Goal: Obtain resource: Download file/media

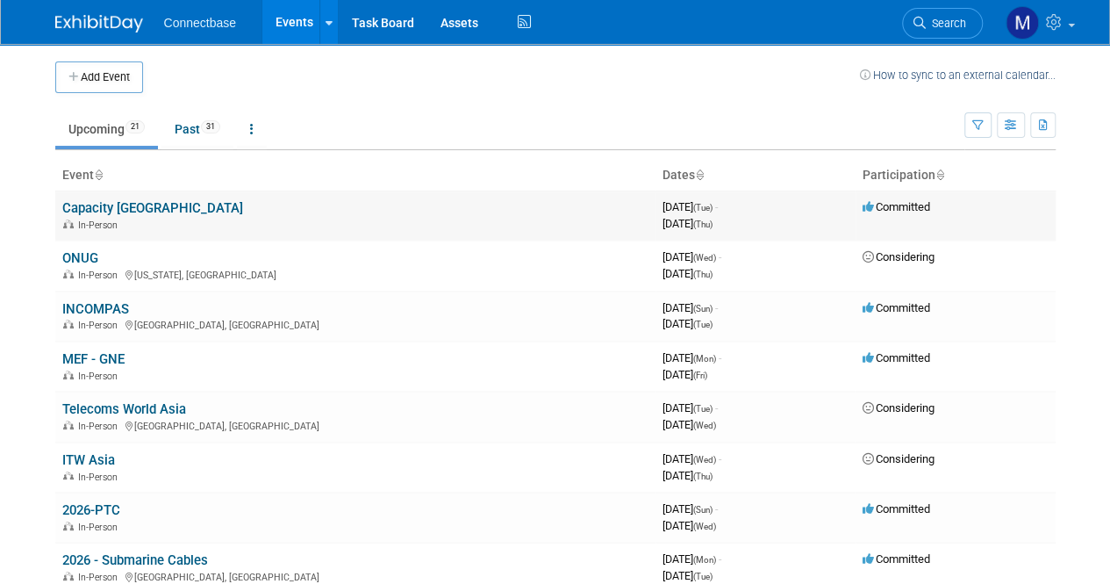
click at [105, 200] on link "Capacity [GEOGRAPHIC_DATA]" at bounding box center [152, 208] width 181 height 16
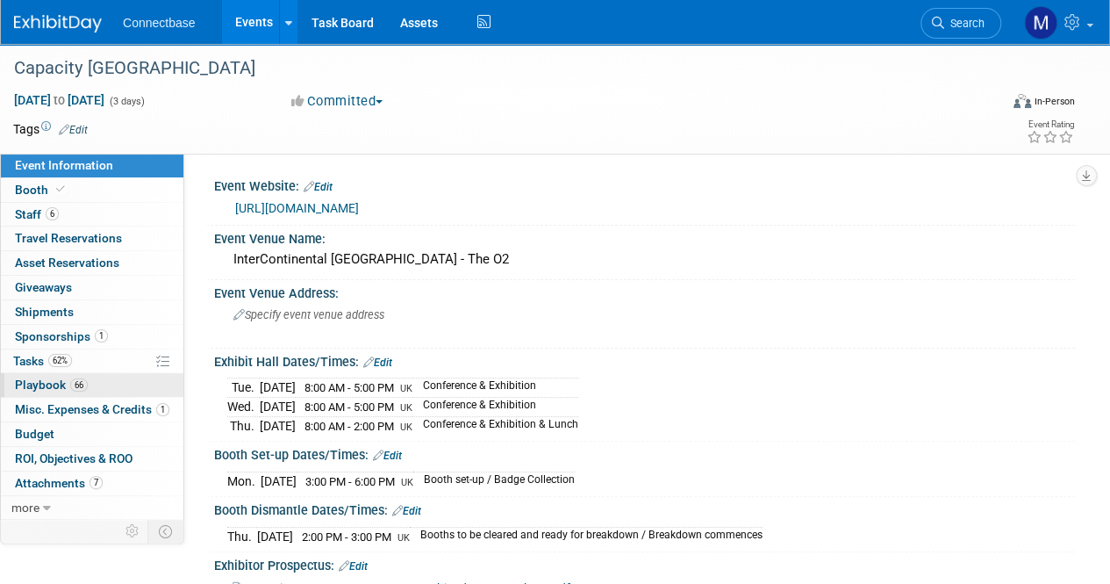
click at [49, 380] on span "Playbook 66" at bounding box center [51, 384] width 73 height 14
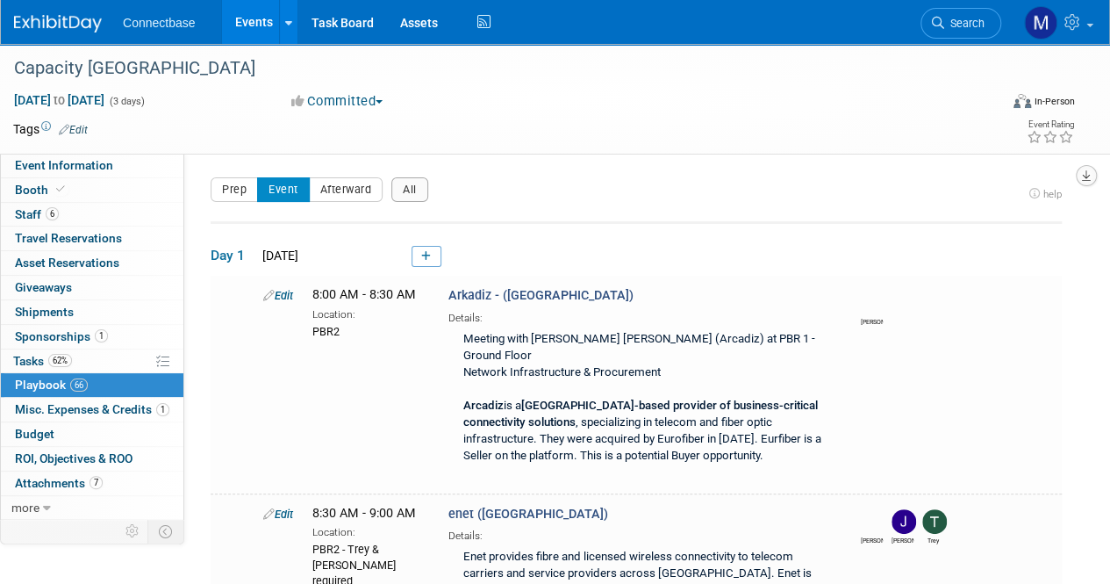
click at [1090, 176] on icon "button" at bounding box center [1086, 175] width 9 height 11
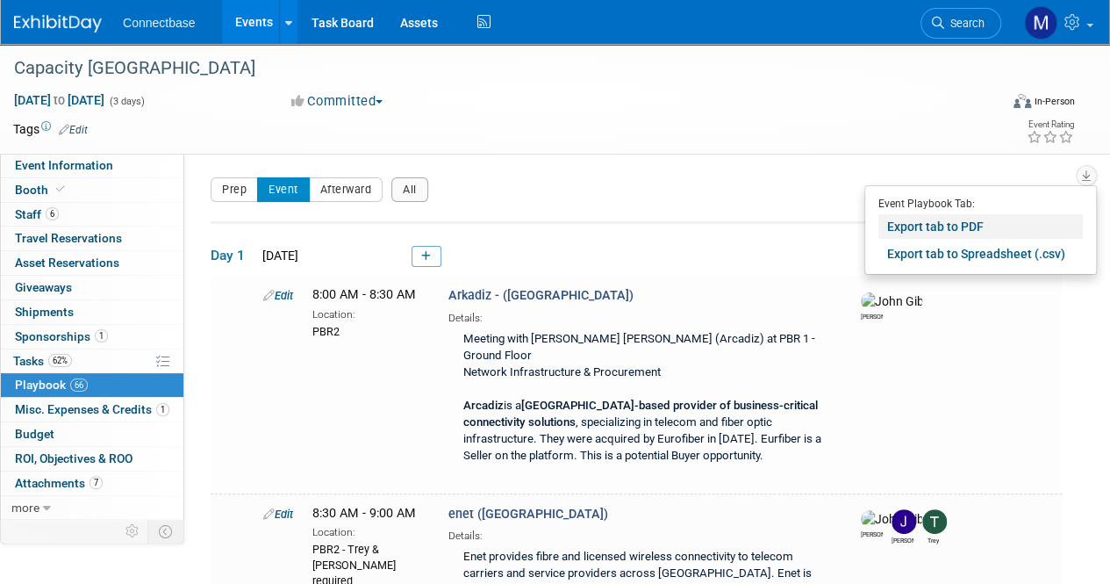
click at [929, 231] on link "Export tab to PDF" at bounding box center [981, 226] width 204 height 25
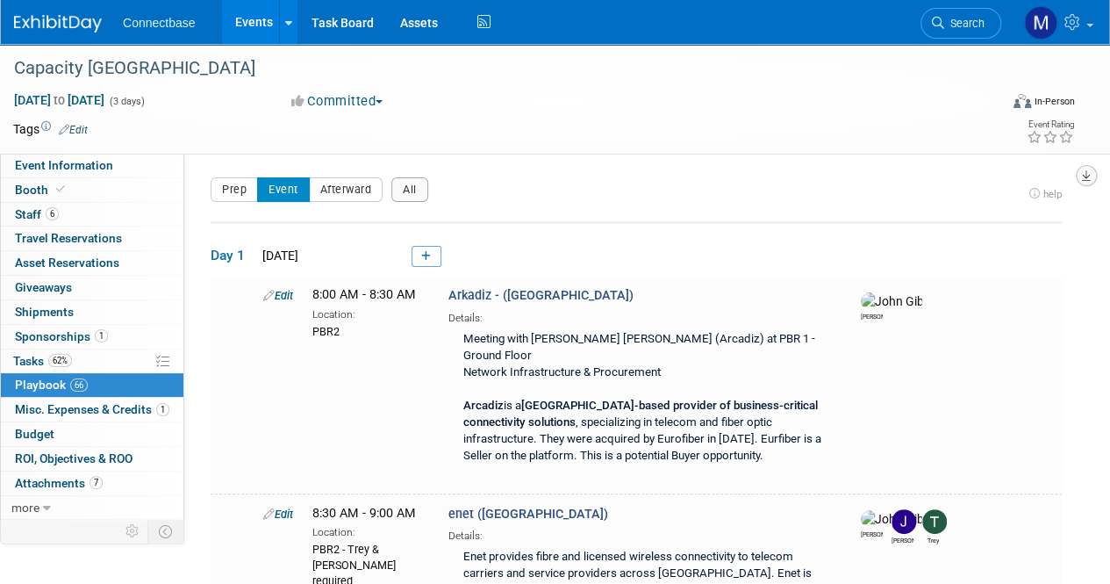
click at [1087, 173] on icon "button" at bounding box center [1086, 175] width 9 height 11
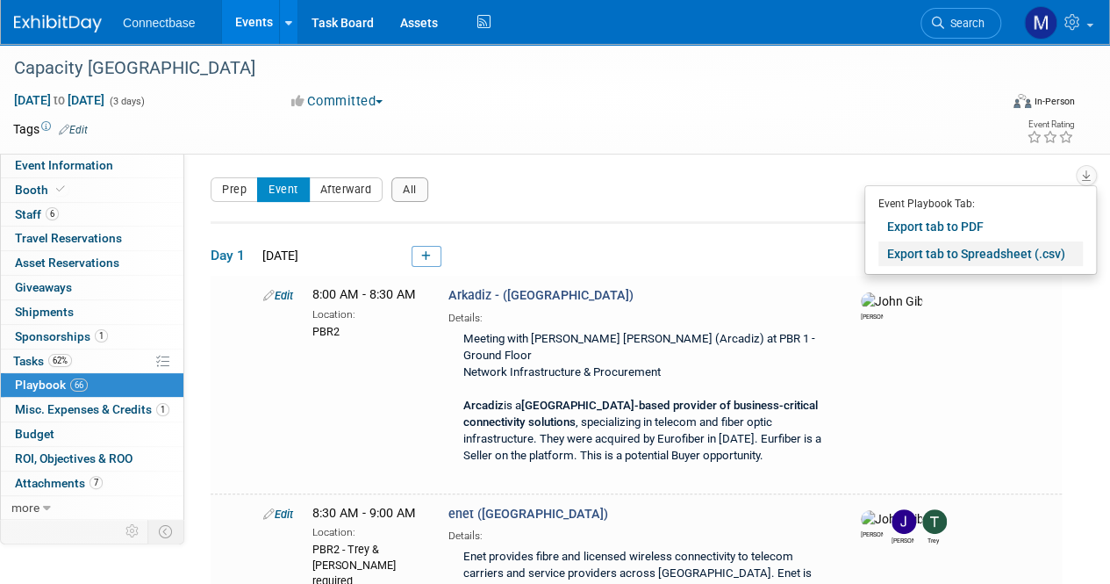
click at [1008, 247] on link "Export tab to Spreadsheet (.csv)" at bounding box center [981, 253] width 204 height 25
